Goal: Information Seeking & Learning: Learn about a topic

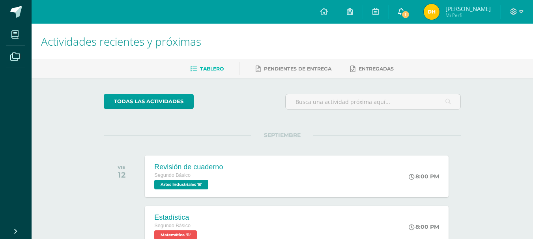
click at [414, 18] on link "1" at bounding box center [400, 12] width 25 height 24
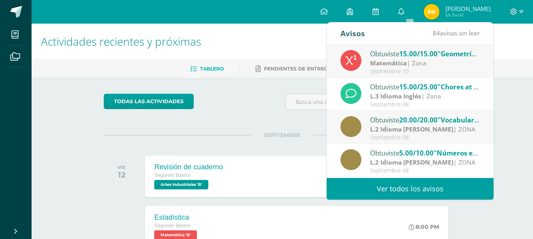
click at [417, 69] on div "Septiembre 10" at bounding box center [425, 71] width 110 height 7
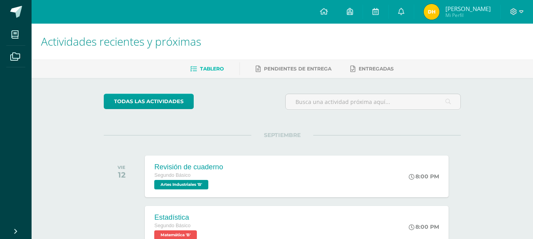
click at [439, 17] on img at bounding box center [431, 12] width 16 height 16
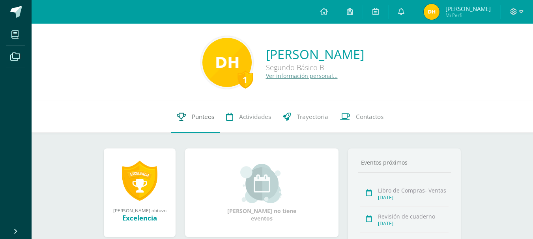
click at [204, 110] on link "Punteos" at bounding box center [195, 117] width 49 height 32
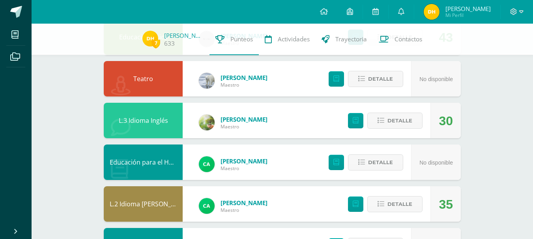
scroll to position [118, 0]
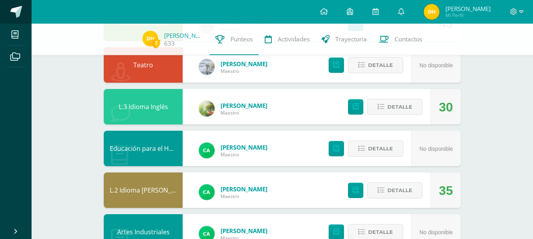
click at [16, 8] on span at bounding box center [16, 12] width 12 height 12
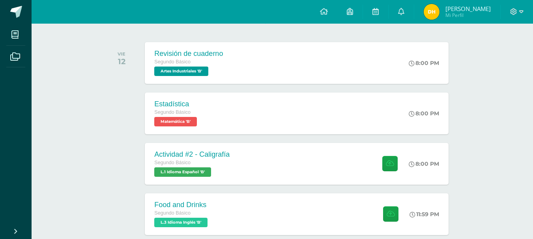
scroll to position [118, 0]
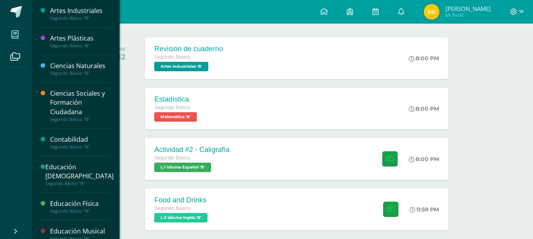
click at [16, 38] on icon at bounding box center [14, 35] width 7 height 8
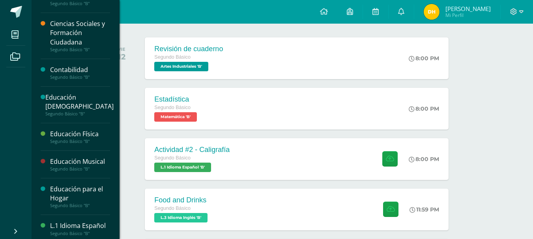
scroll to position [79, 0]
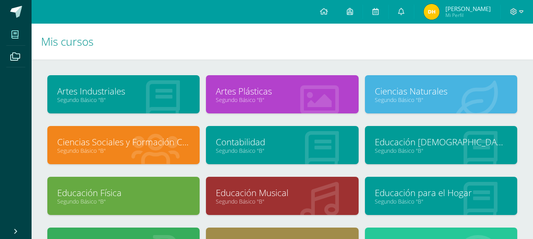
click at [278, 212] on div "Educación Musical Segundo Básico "B"" at bounding box center [282, 196] width 152 height 38
click at [267, 209] on div "Educación Musical Segundo Básico "B"" at bounding box center [282, 196] width 152 height 38
click at [267, 188] on link "Educación Musical" at bounding box center [282, 193] width 132 height 12
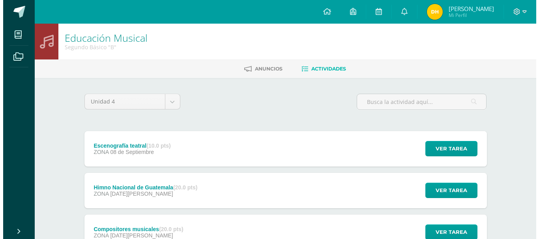
scroll to position [39, 0]
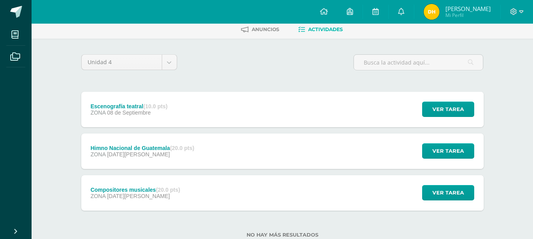
click at [216, 120] on div "Escenografía teatral (10.0 pts) ZONA 08 de Septiembre Ver tarea Escenografía te…" at bounding box center [282, 109] width 402 height 35
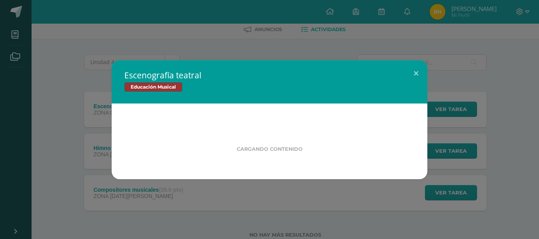
click at [216, 120] on div "Cargando contenido" at bounding box center [269, 142] width 315 height 76
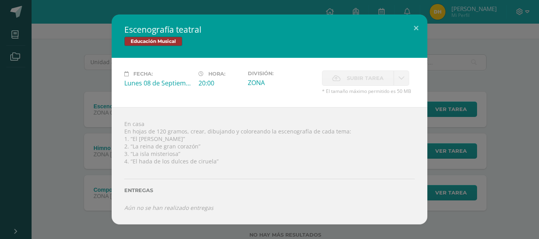
click at [140, 165] on div "En casa En hojas de 120 gramos, crear, dibujando y coloreando la escenografía d…" at bounding box center [269, 165] width 315 height 117
click at [248, 155] on div "En casa En hojas de 120 gramos, crear, dibujando y coloreando la escenografía d…" at bounding box center [269, 165] width 315 height 117
